Goal: Check status: Check status

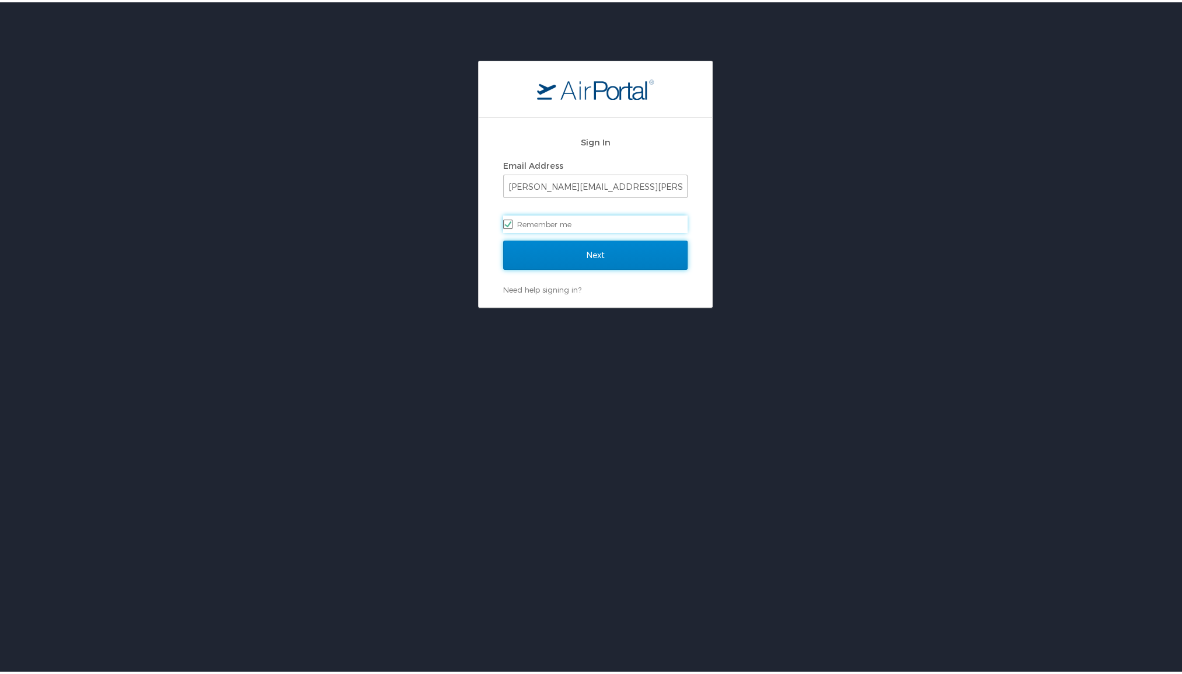
click at [580, 254] on input "Next" at bounding box center [595, 252] width 184 height 29
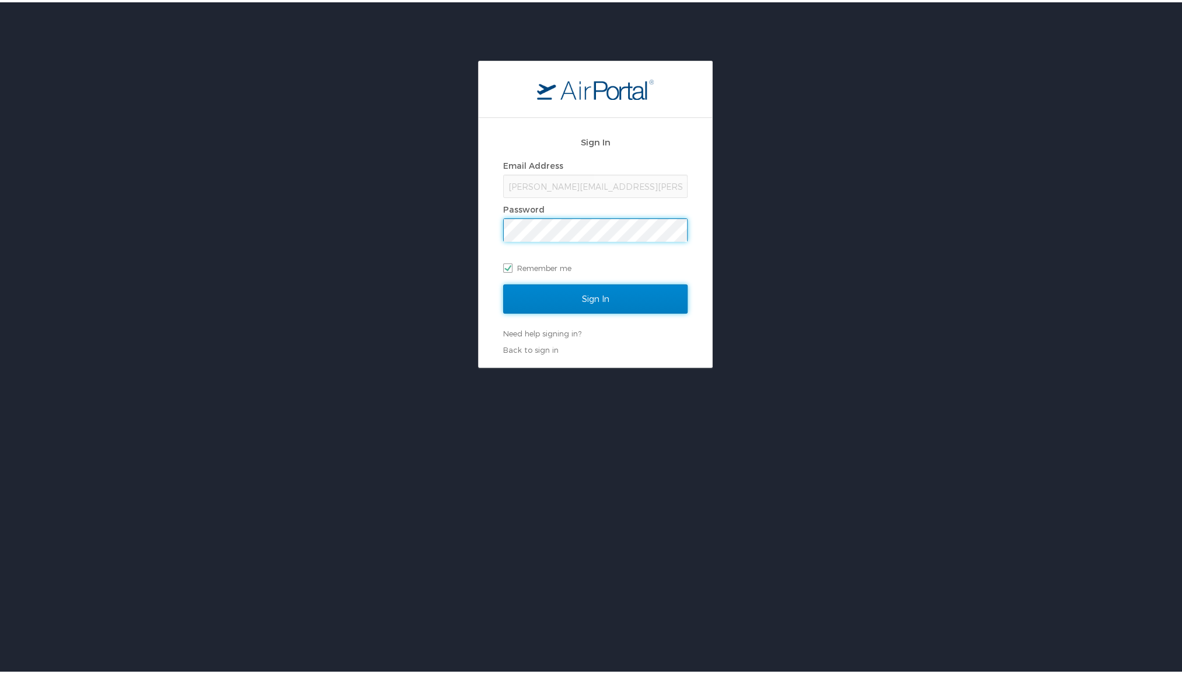
click at [591, 293] on input "Sign In" at bounding box center [595, 296] width 184 height 29
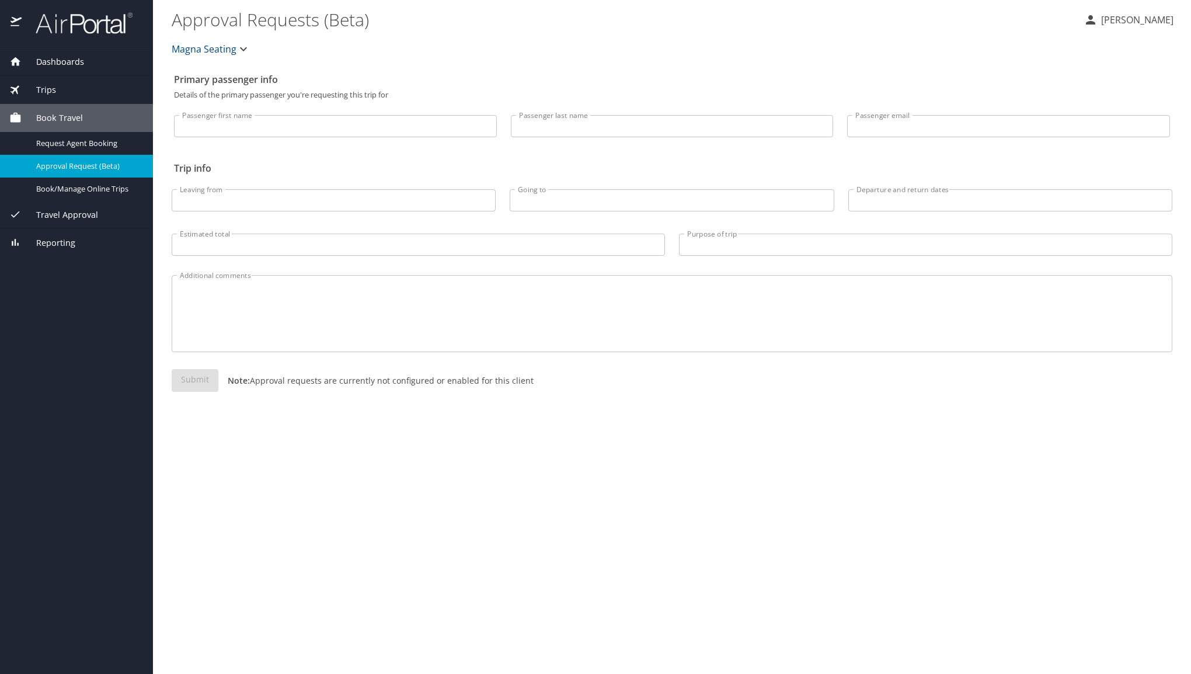
select select "US"
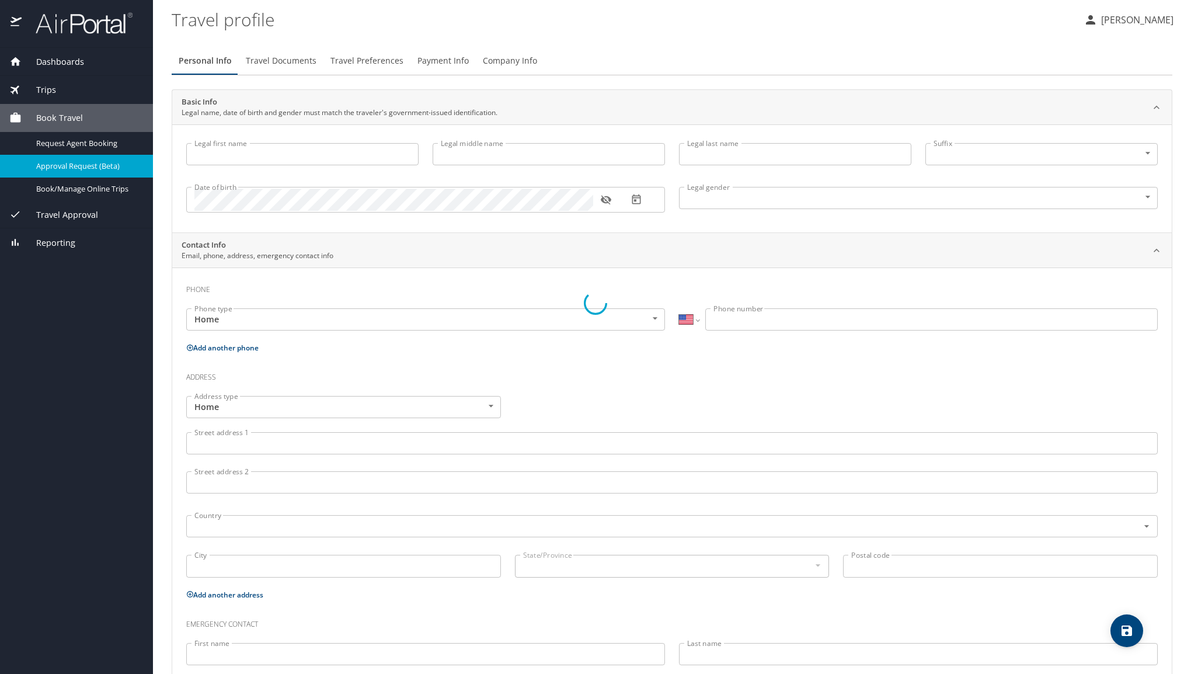
type input "Bryan"
type input "Wesley"
type input "Armstrong"
type input "Male"
type input "heather"
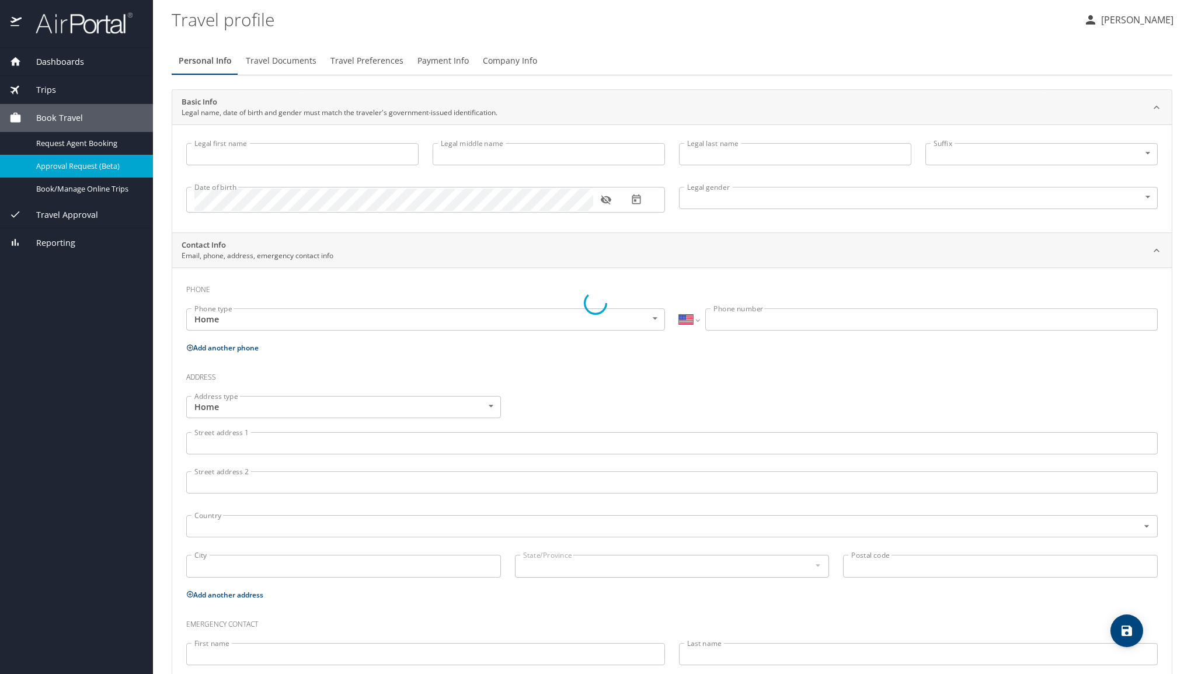
type input "armstrong"
type input "(816) 984-5061"
select select "US"
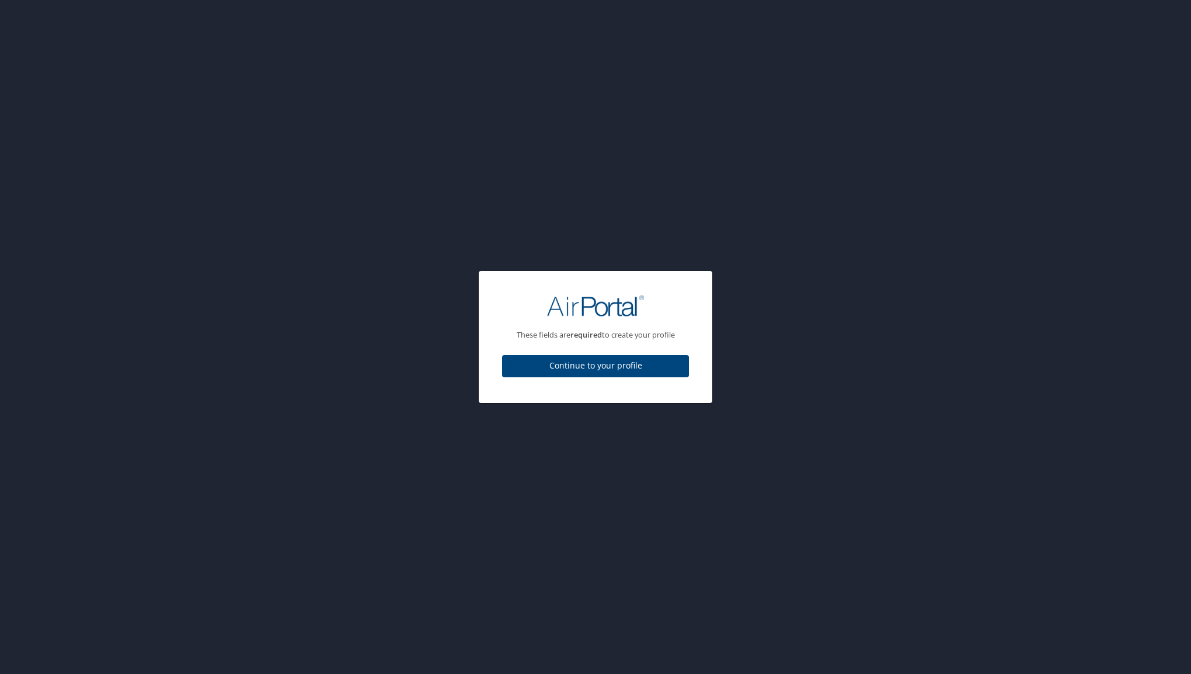
click at [621, 353] on div "Continue to your profile" at bounding box center [595, 369] width 187 height 39
click at [603, 372] on span "Continue to your profile" at bounding box center [595, 365] width 168 height 15
select select "US"
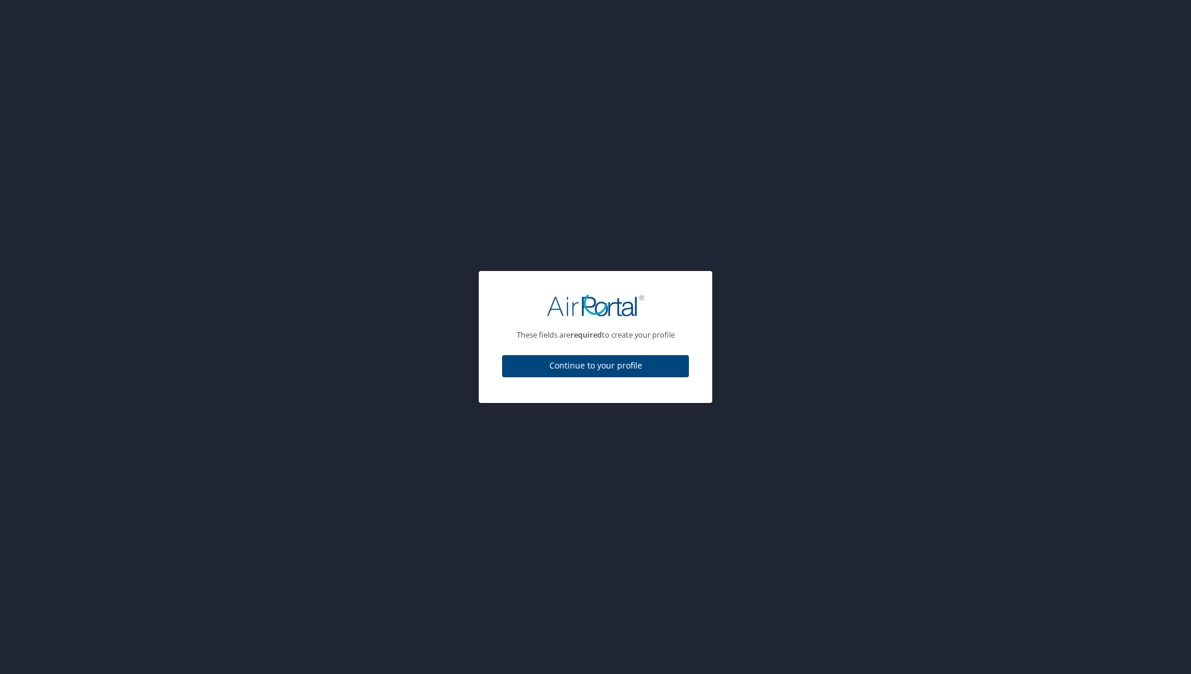
select select "US"
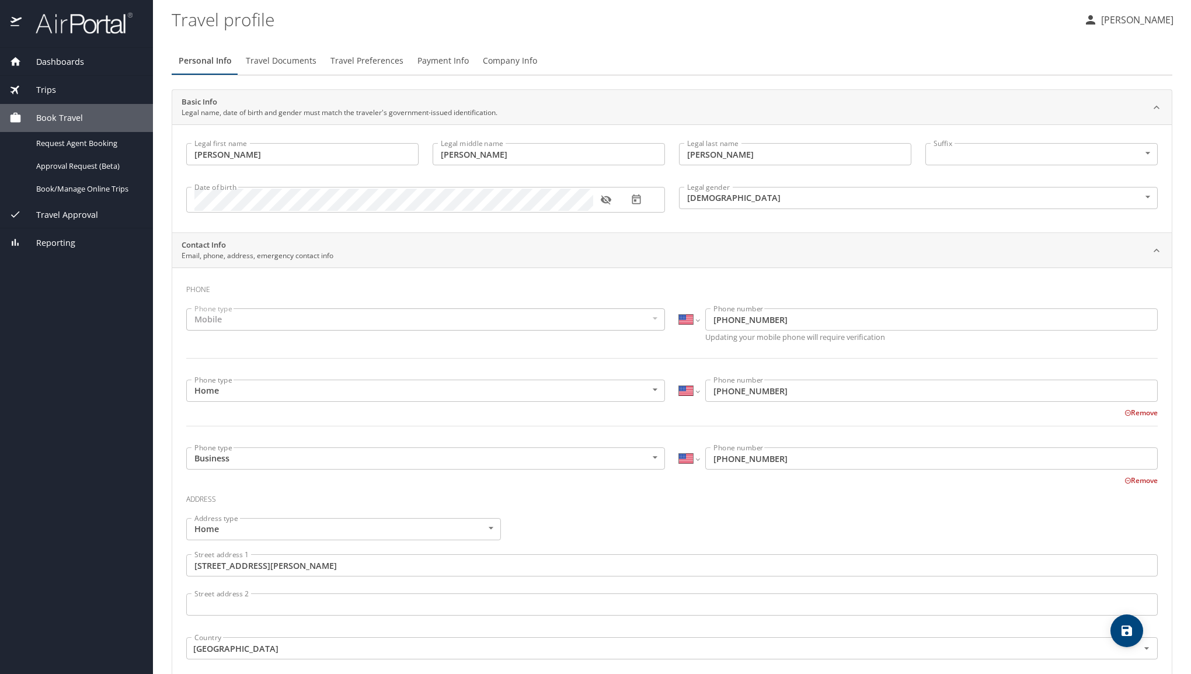
click at [44, 86] on span "Trips" at bounding box center [39, 89] width 34 height 13
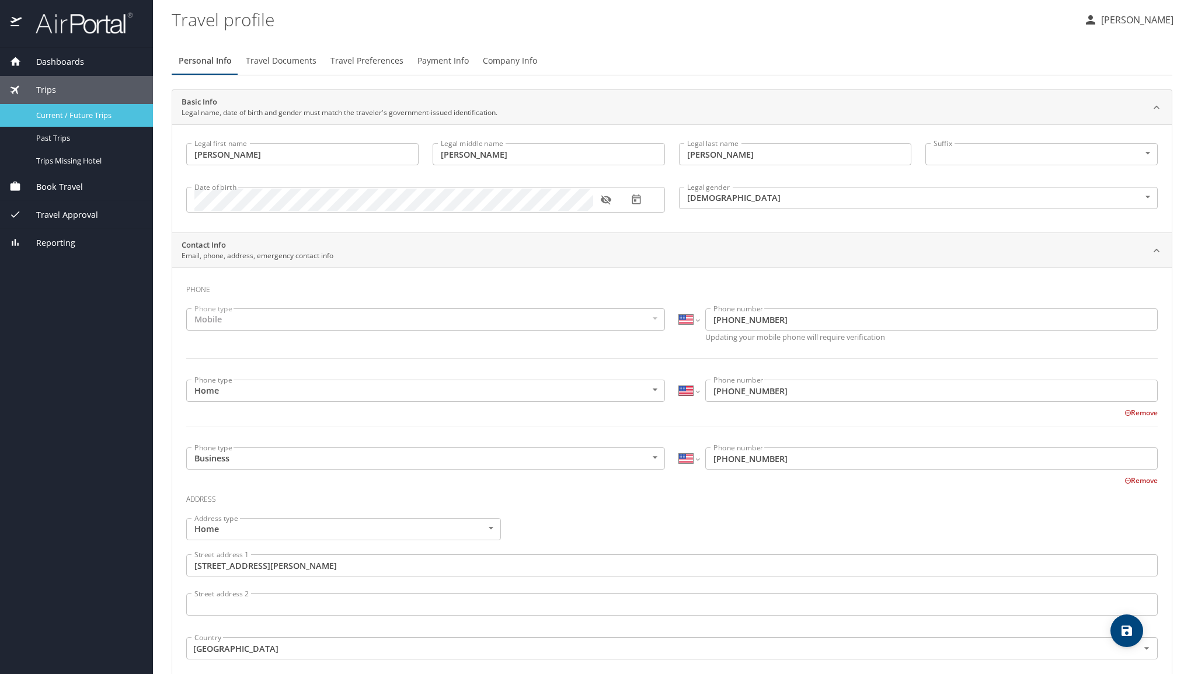
click at [76, 119] on span "Current / Future Trips" at bounding box center [87, 115] width 103 height 11
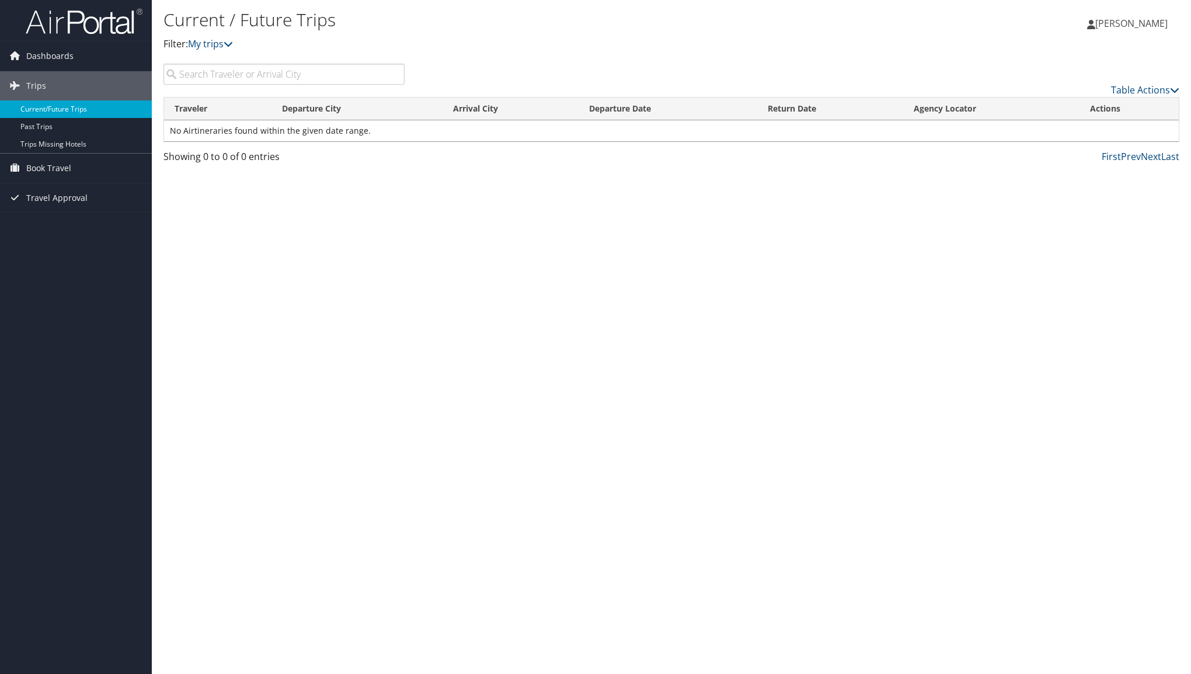
click at [65, 104] on link "Current/Future Trips" at bounding box center [76, 109] width 152 height 18
click at [44, 55] on span "Dashboards" at bounding box center [49, 55] width 47 height 29
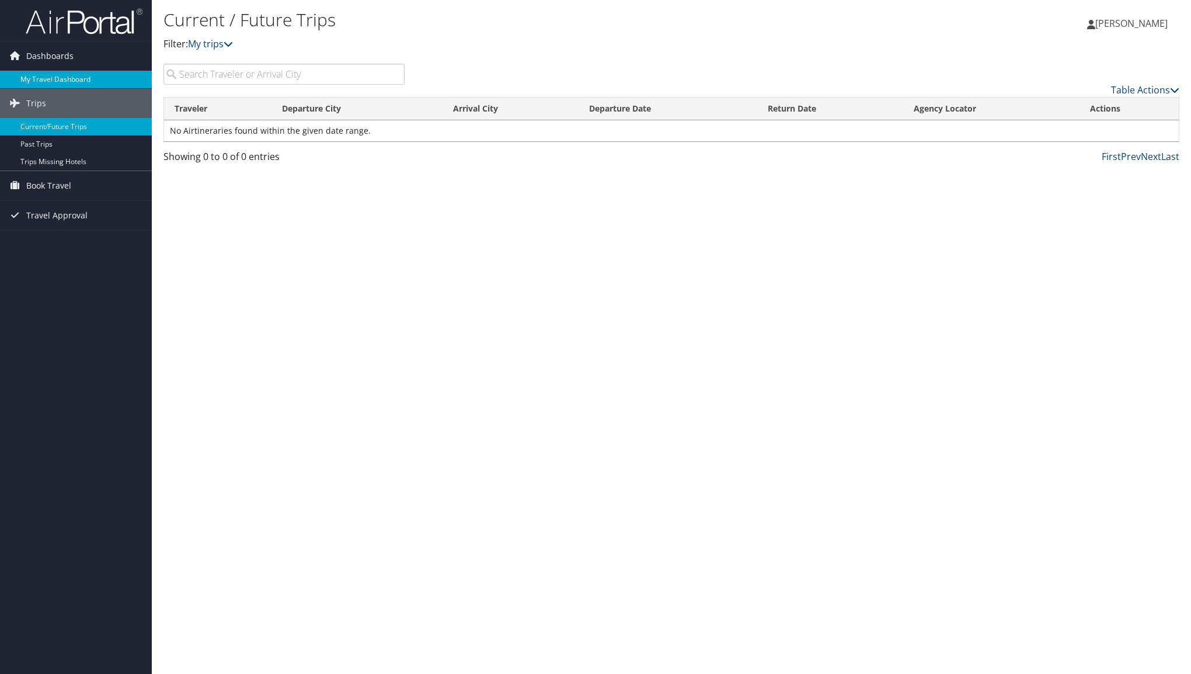
click at [65, 78] on link "My Travel Dashboard" at bounding box center [76, 80] width 152 height 18
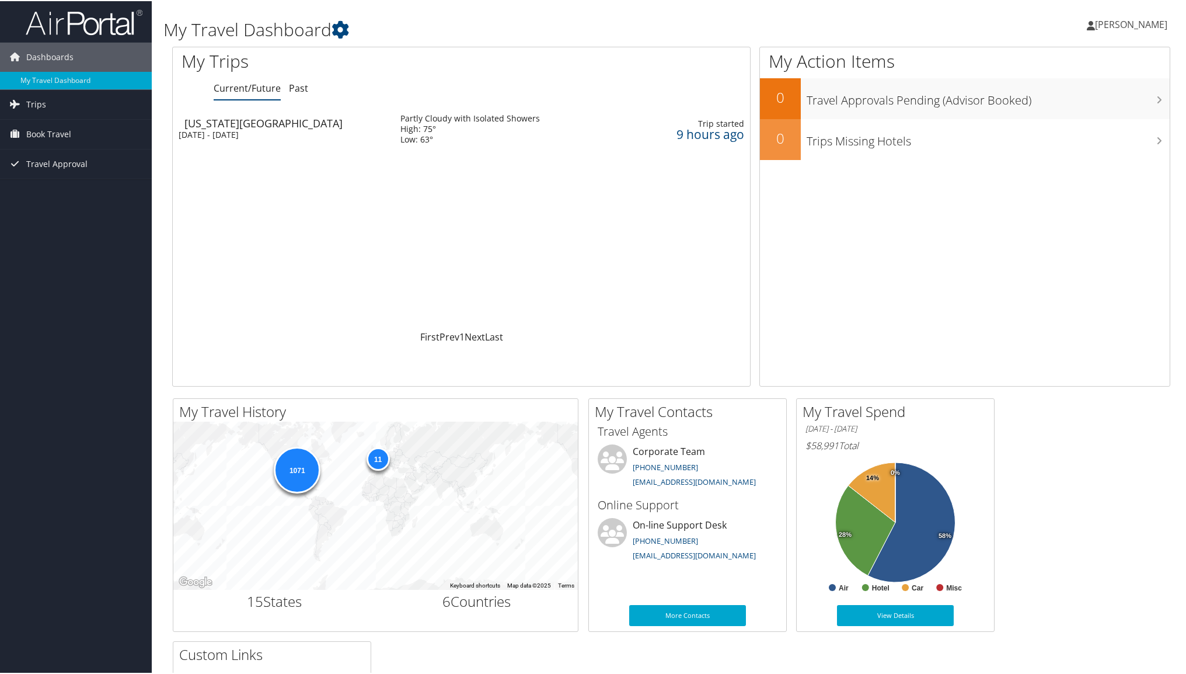
click at [231, 128] on div "[DATE] - [DATE]" at bounding box center [281, 133] width 204 height 11
